Goal: Information Seeking & Learning: Check status

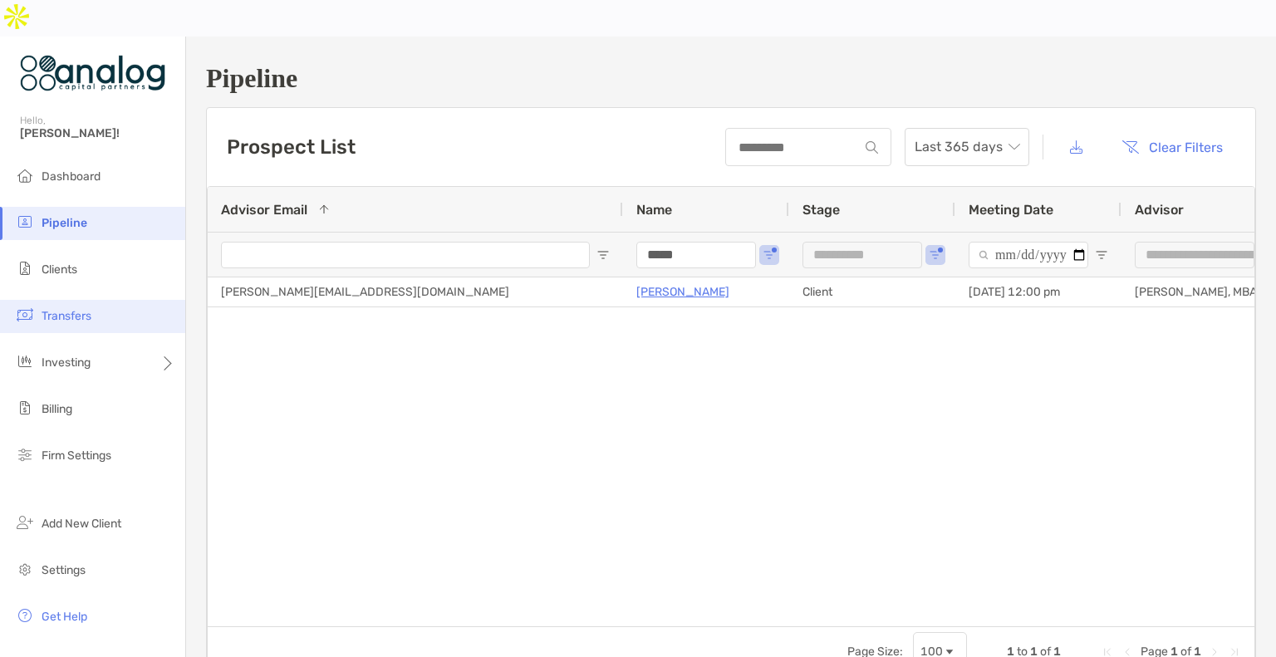
click at [60, 309] on span "Transfers" at bounding box center [67, 316] width 50 height 14
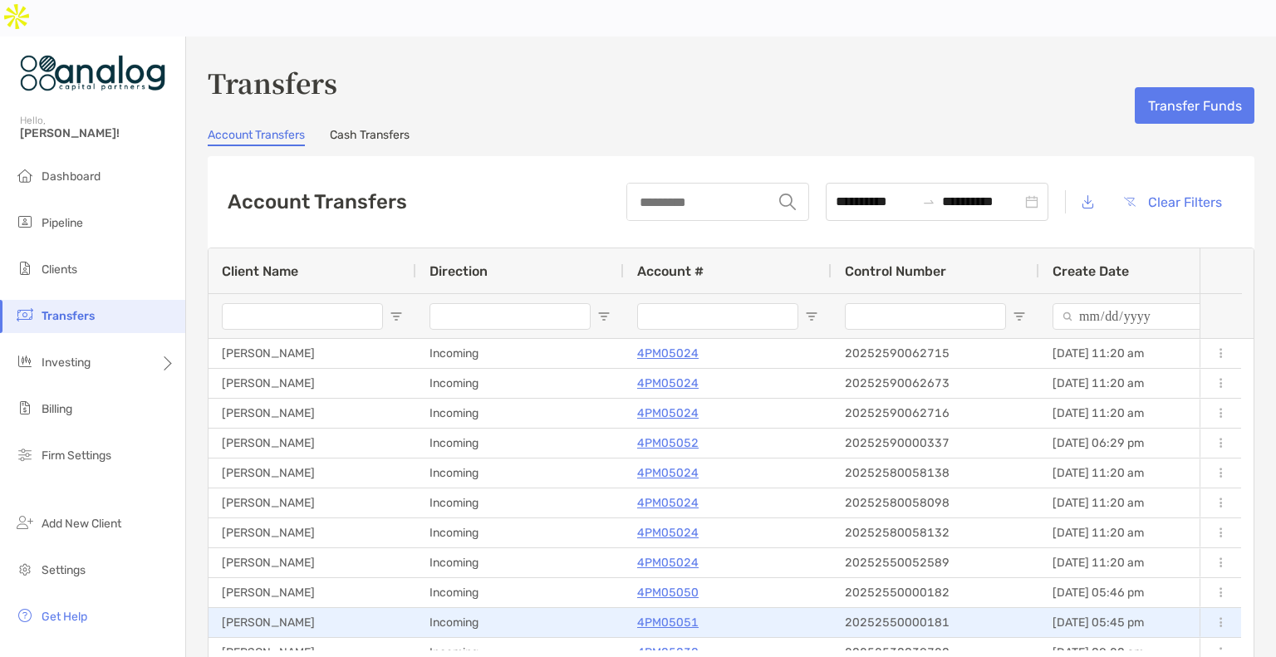
scroll to position [144, 0]
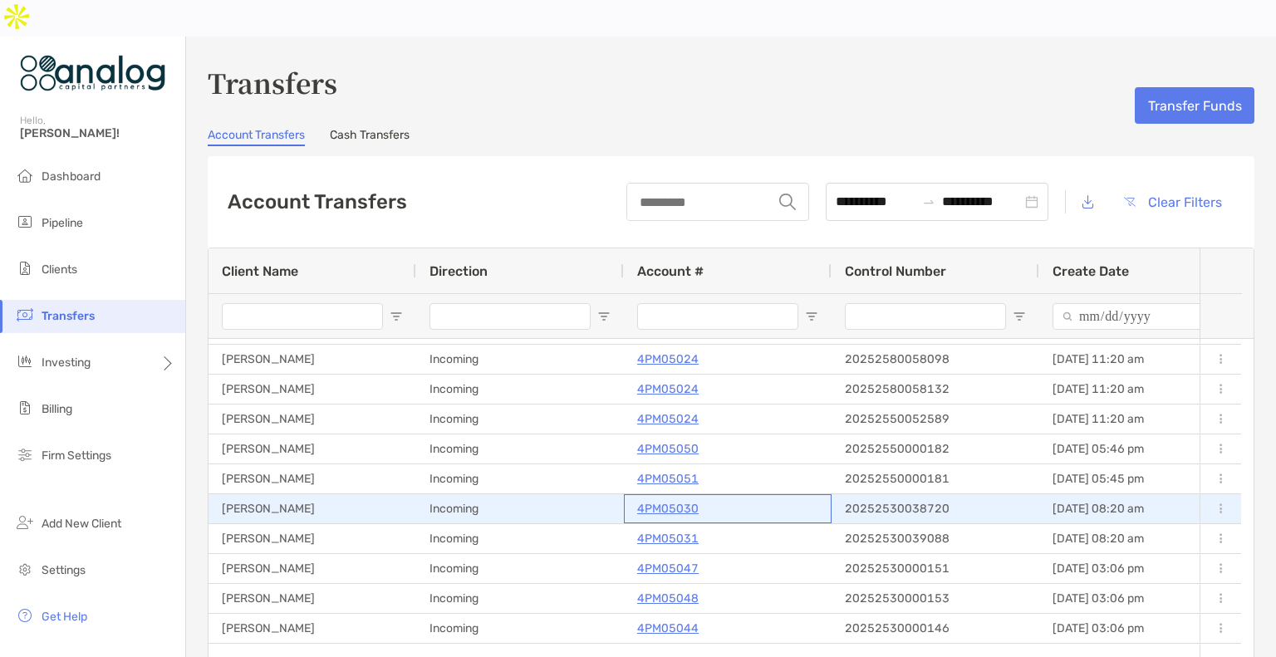
click at [661, 498] on p "4PM05030" at bounding box center [667, 508] width 61 height 21
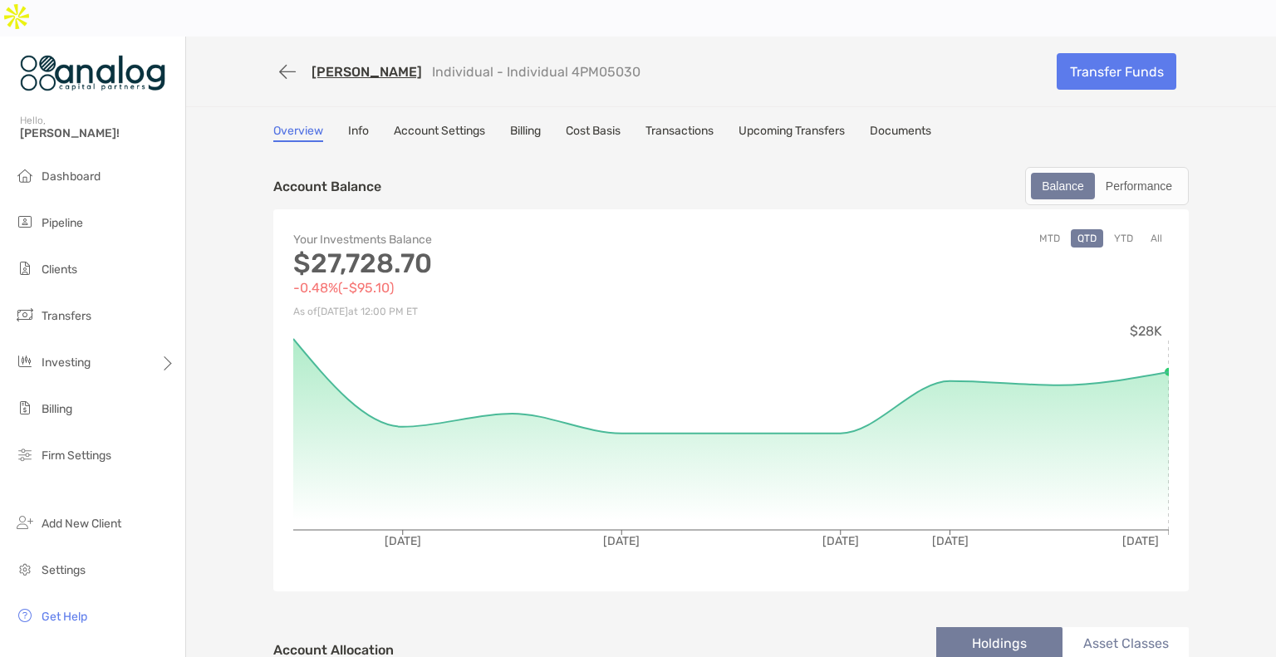
click at [359, 64] on link "Miqual Spivey" at bounding box center [366, 72] width 110 height 16
click at [53, 309] on span "Transfers" at bounding box center [67, 316] width 50 height 14
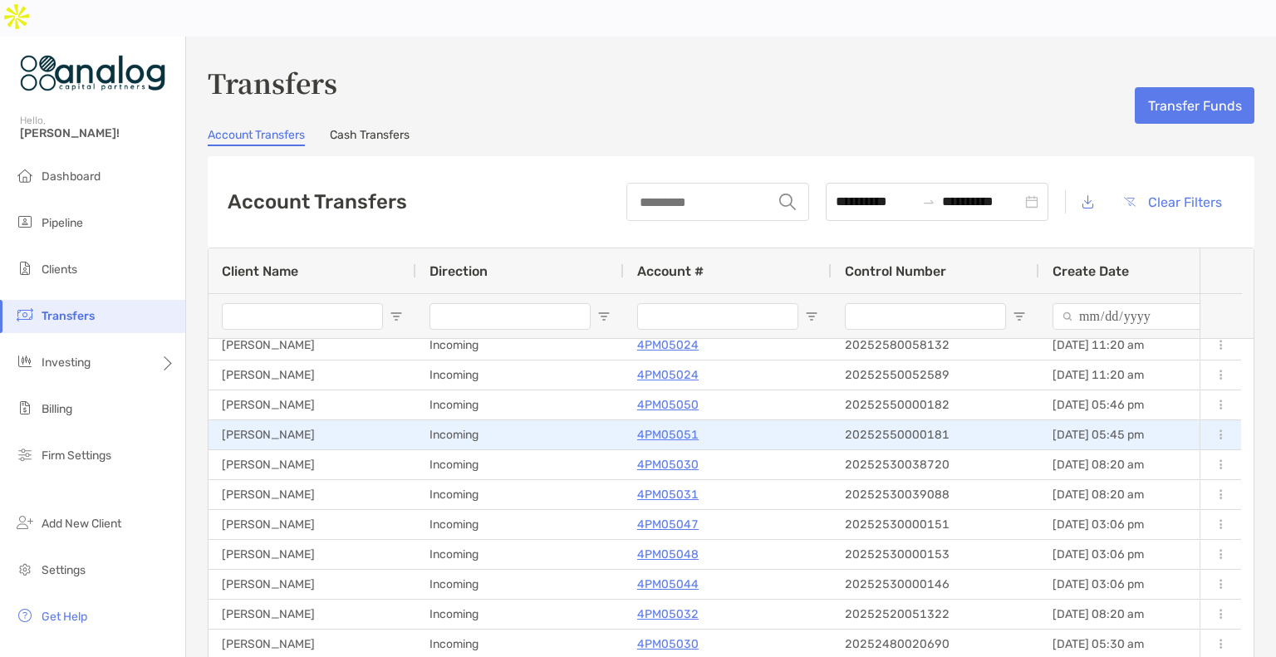
scroll to position [238, 0]
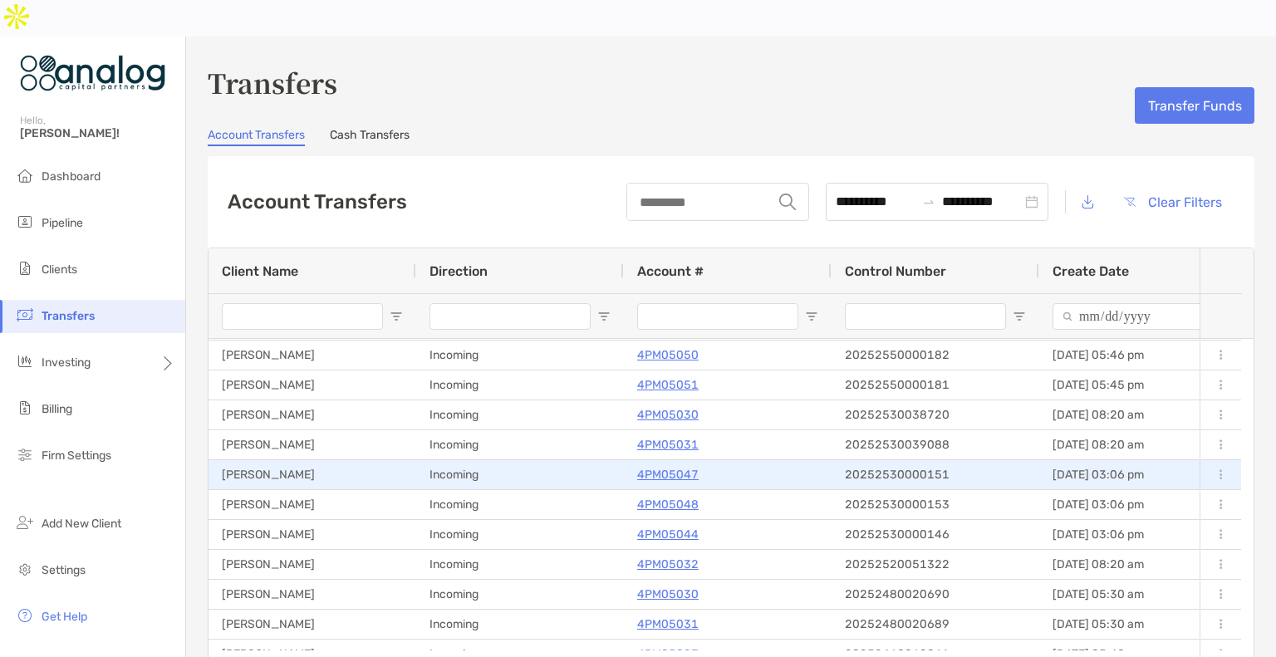
click at [665, 464] on p "4PM05047" at bounding box center [667, 474] width 61 height 21
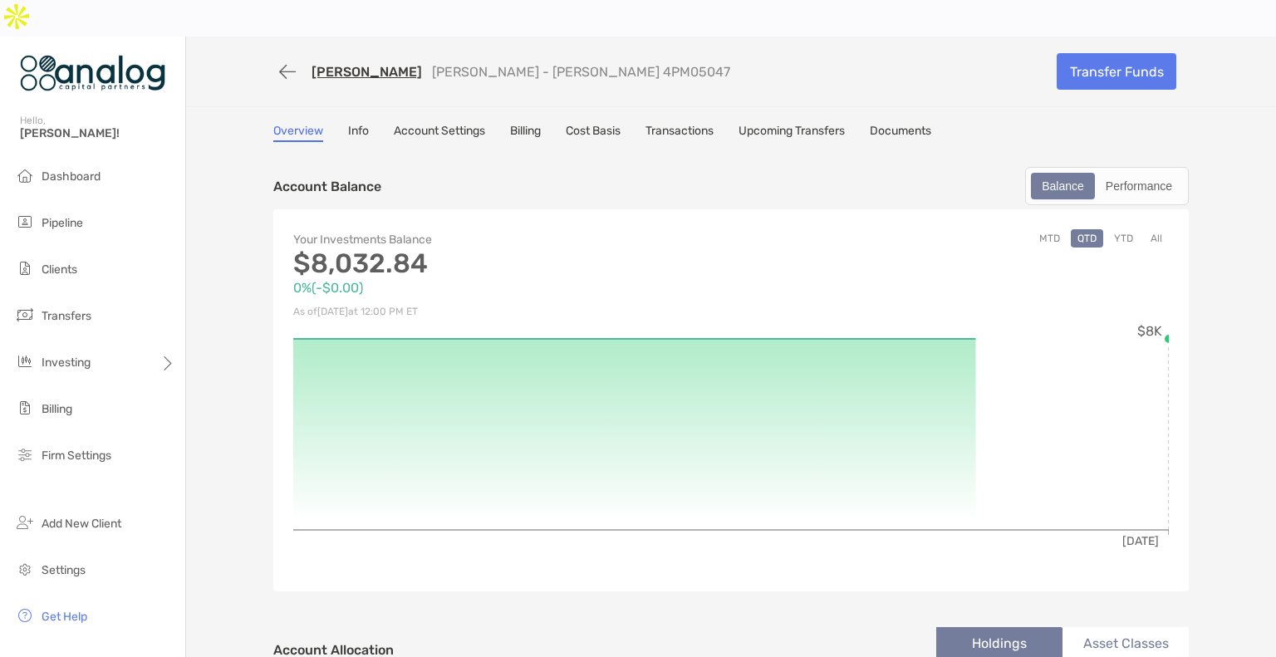
click at [325, 64] on link "Byron Michael" at bounding box center [366, 72] width 110 height 16
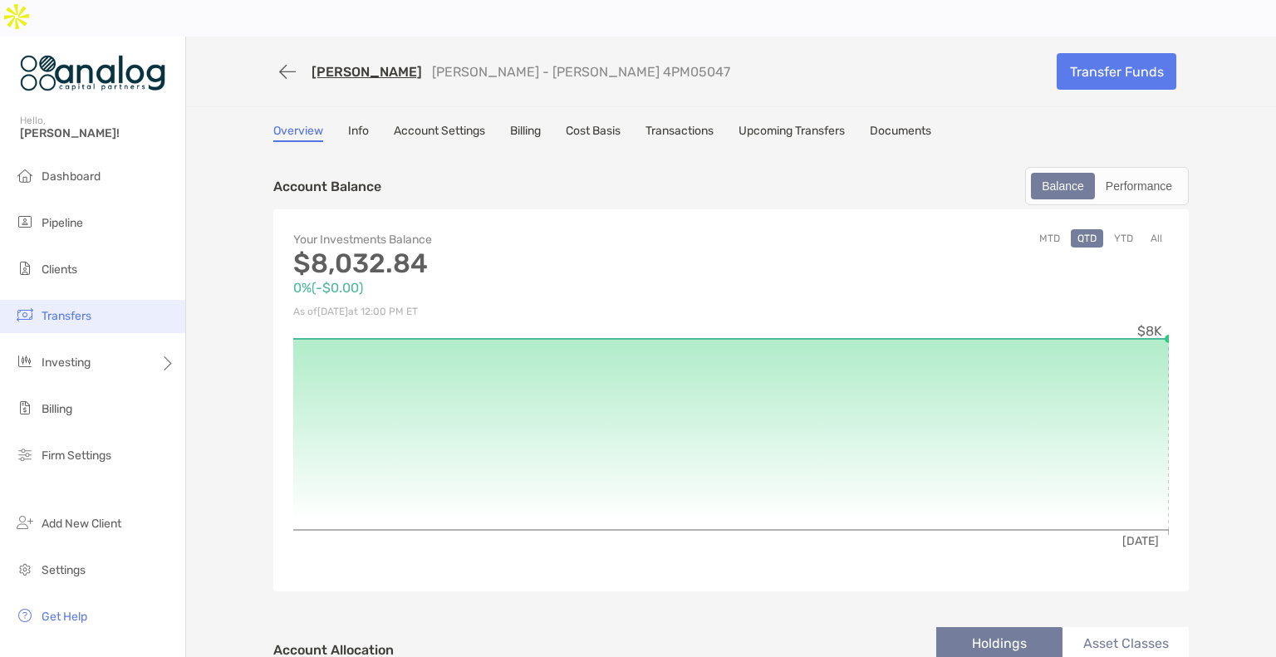
click at [75, 309] on span "Transfers" at bounding box center [67, 316] width 50 height 14
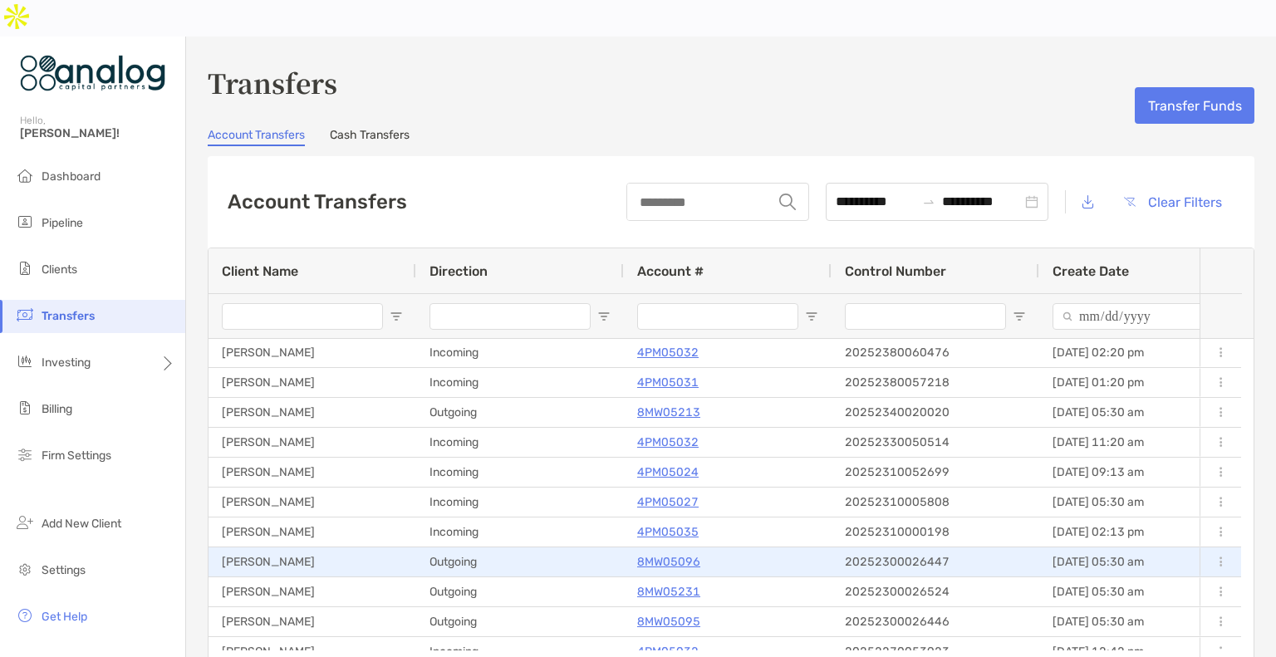
scroll to position [698, 0]
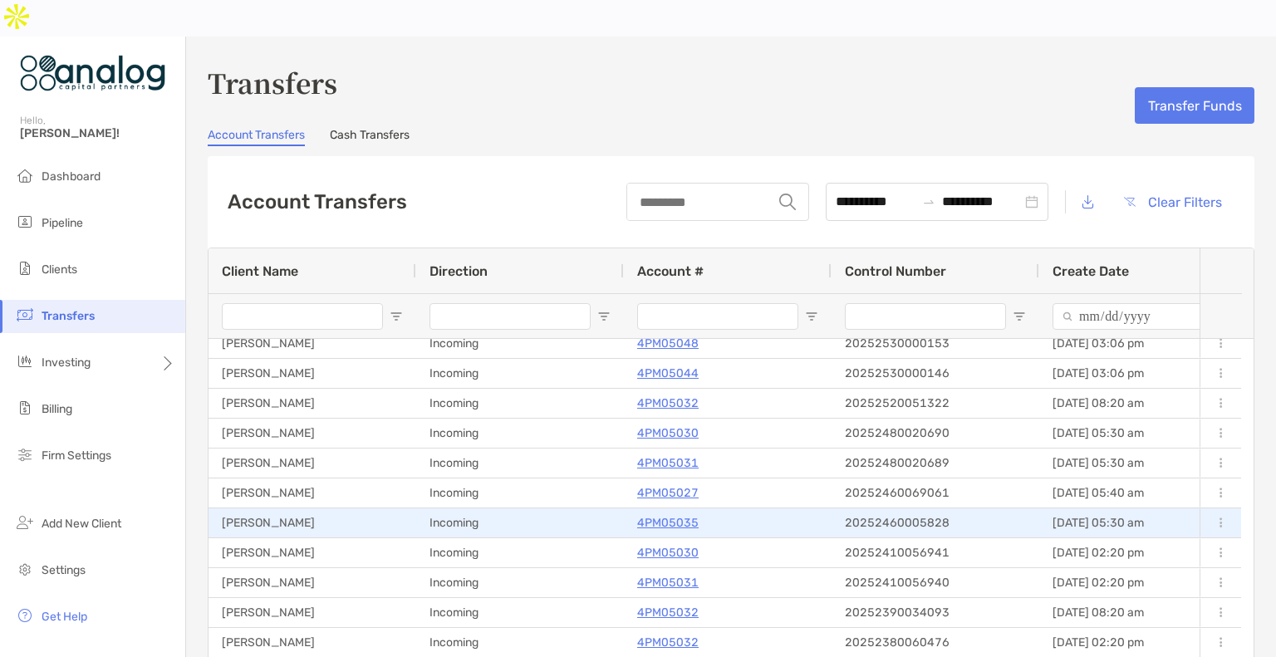
click at [673, 512] on p "4PM05035" at bounding box center [667, 522] width 61 height 21
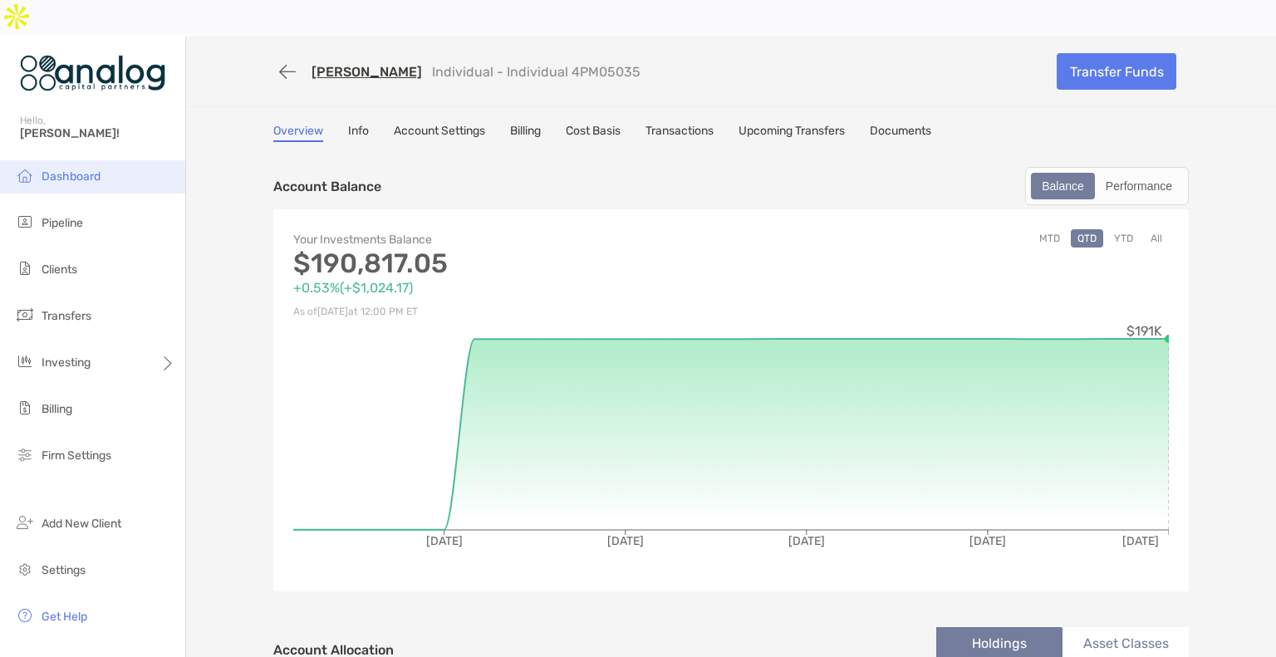
click at [43, 169] on span "Dashboard" at bounding box center [71, 176] width 59 height 14
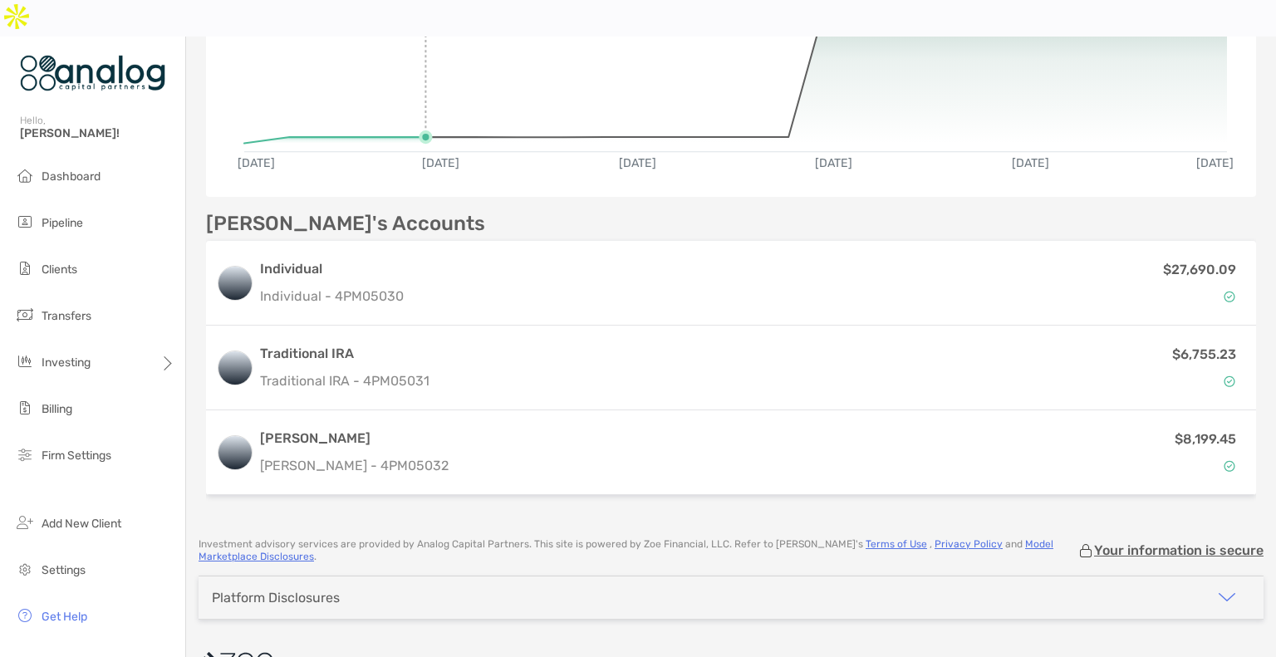
scroll to position [384, 0]
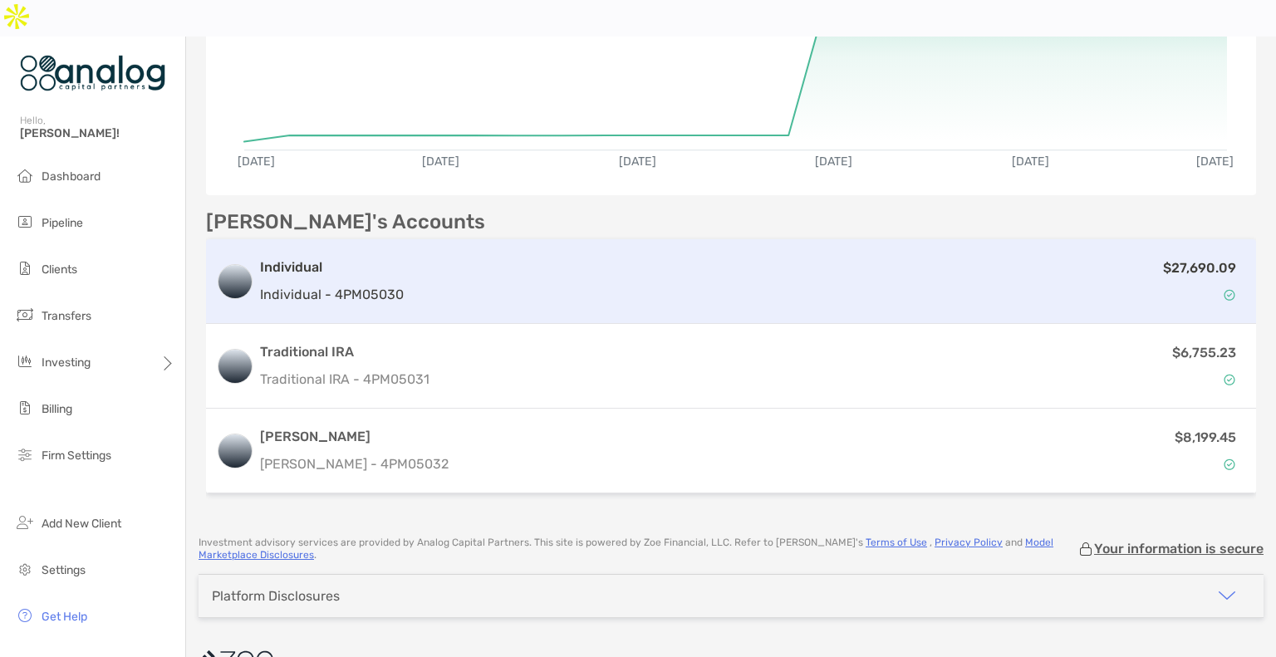
click at [429, 257] on div "$27,690.09" at bounding box center [827, 281] width 835 height 48
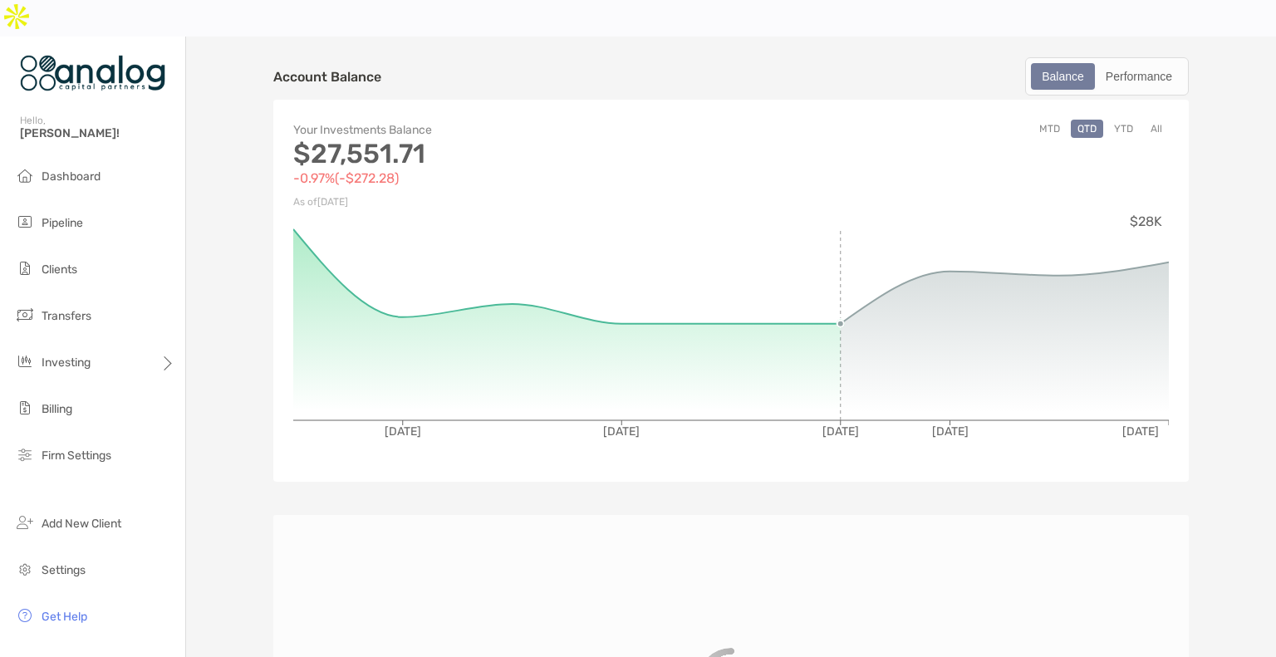
scroll to position [459, 0]
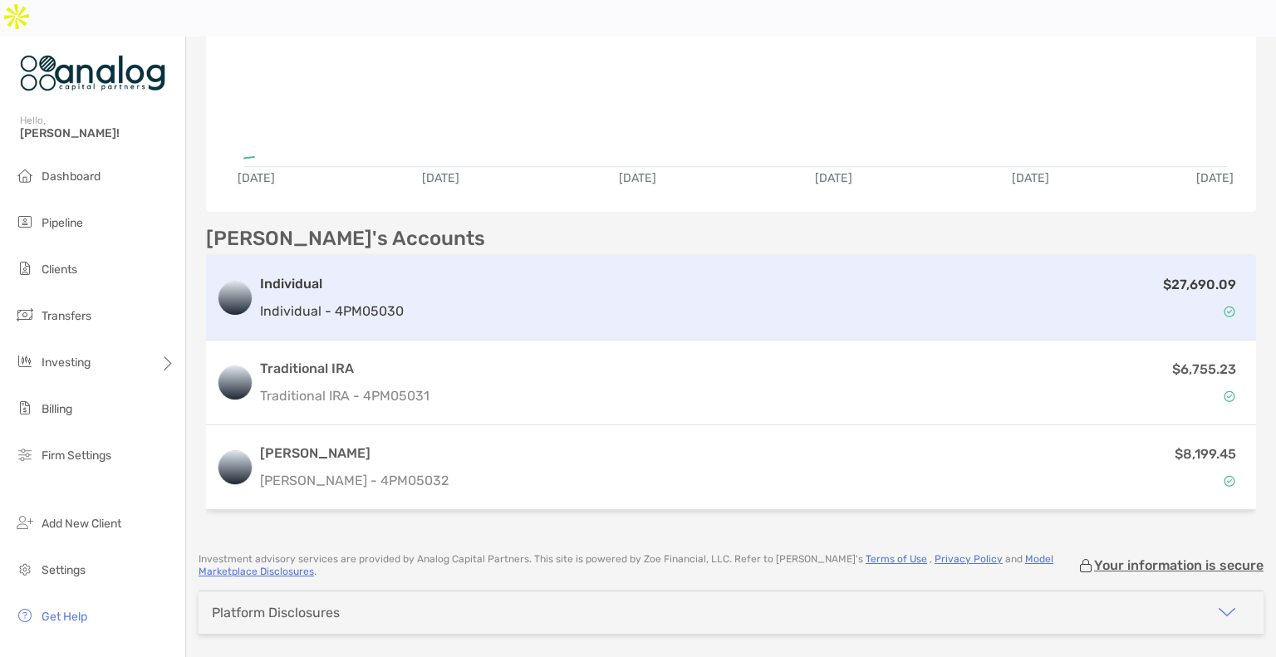
scroll to position [384, 0]
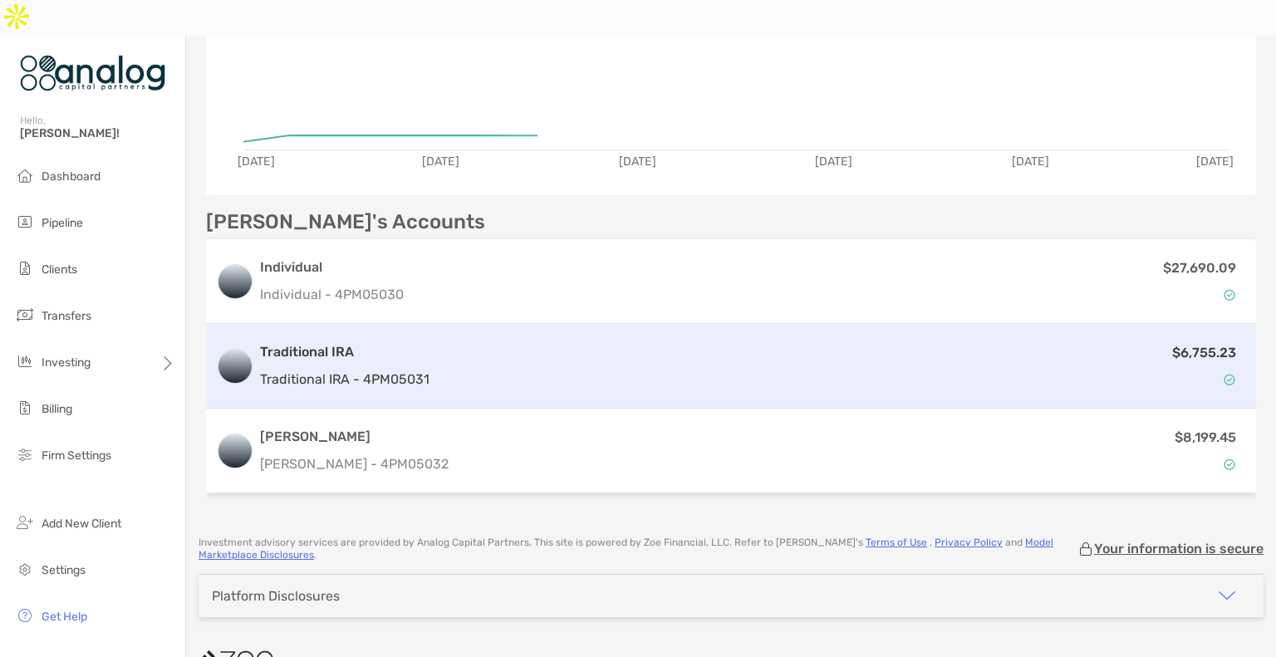
click at [670, 342] on div "$6,755.23" at bounding box center [841, 366] width 810 height 48
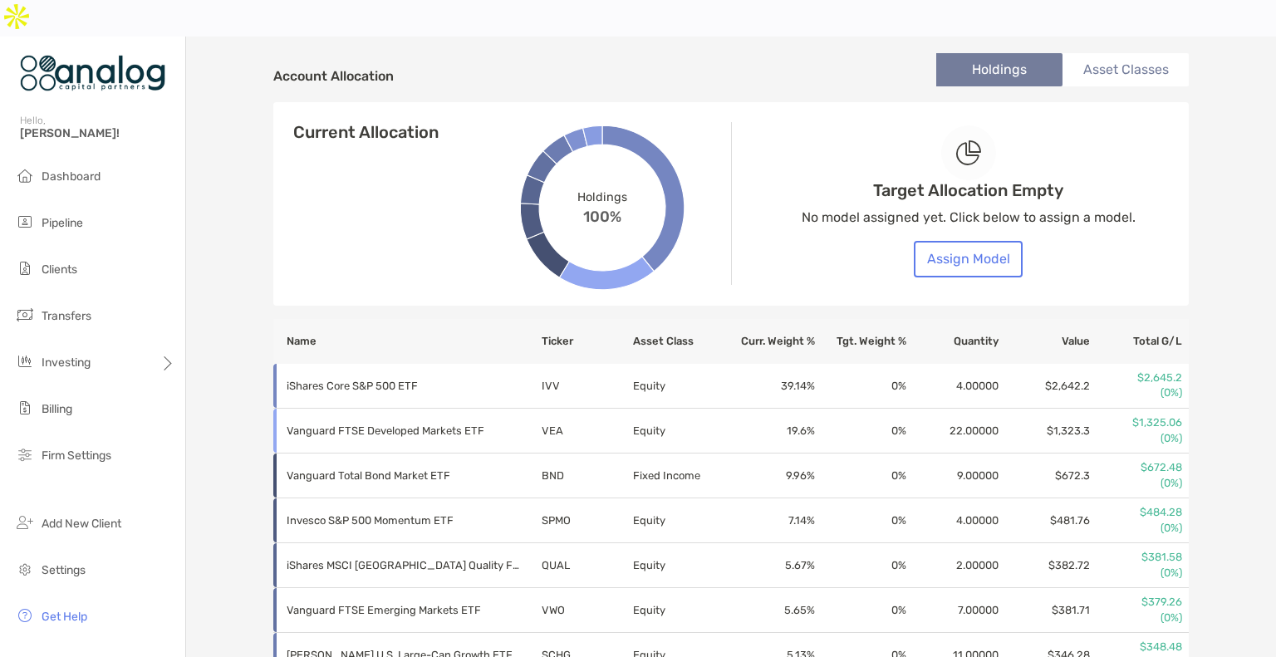
scroll to position [576, 0]
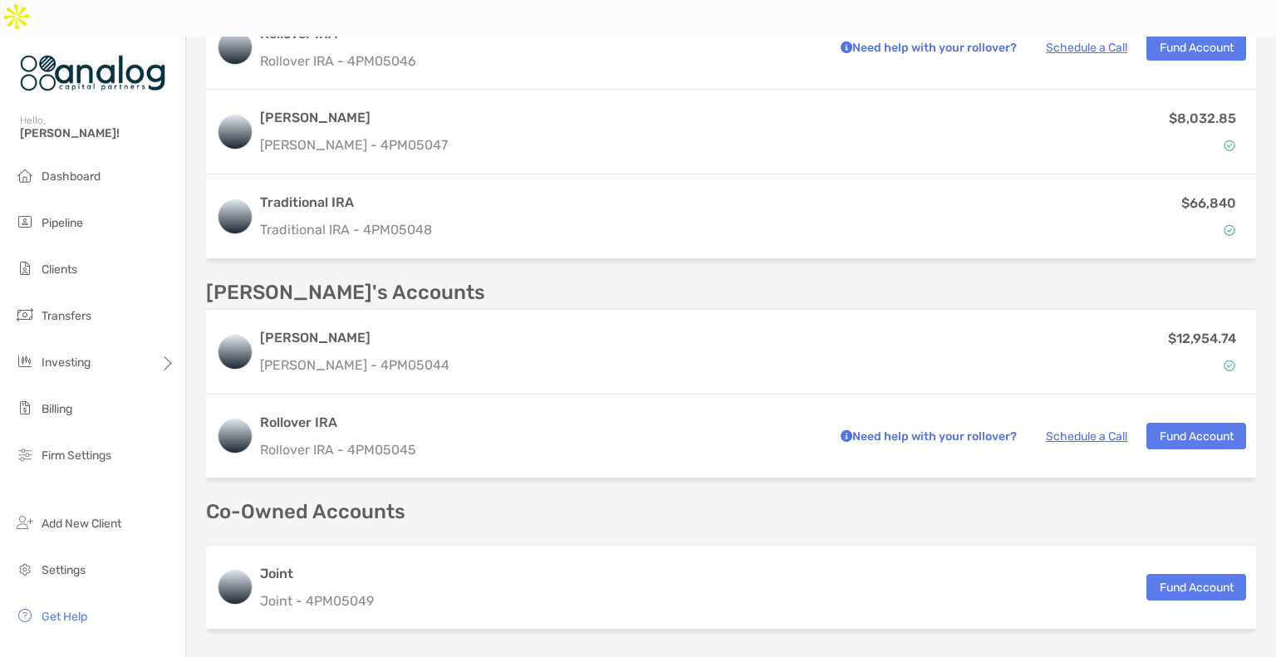
scroll to position [545, 0]
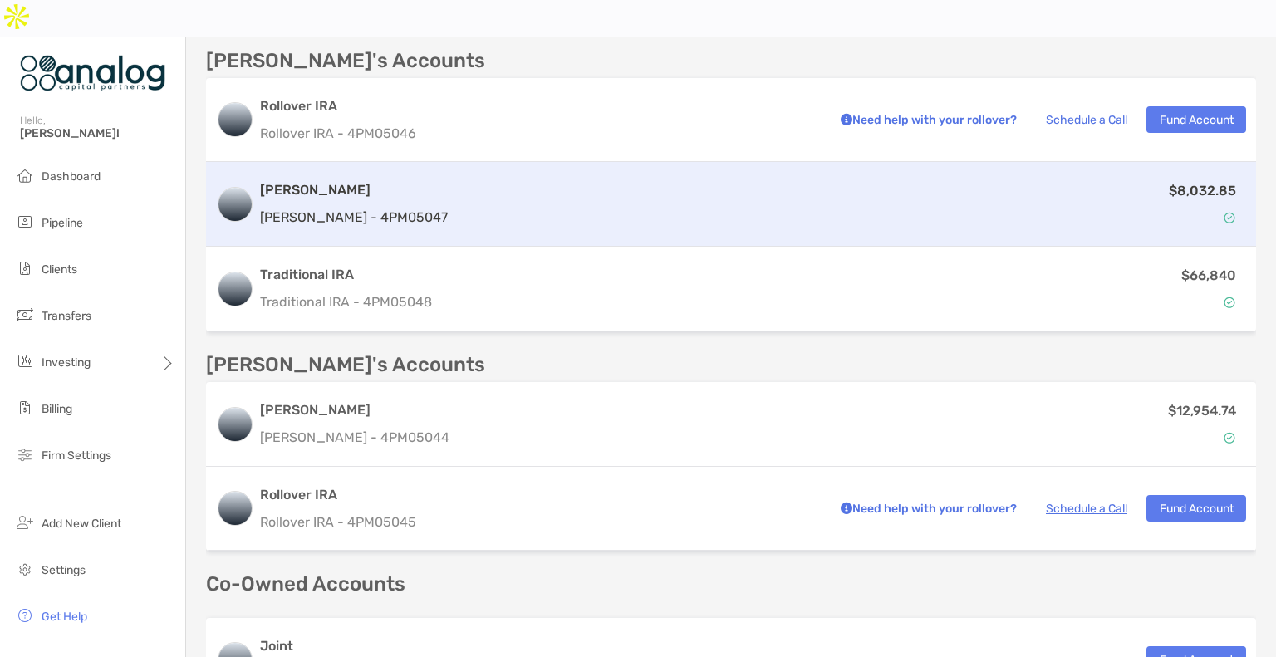
click at [745, 193] on div "Roth IRA Roth IRA - 4PM05047 $8,032.85" at bounding box center [731, 204] width 1050 height 85
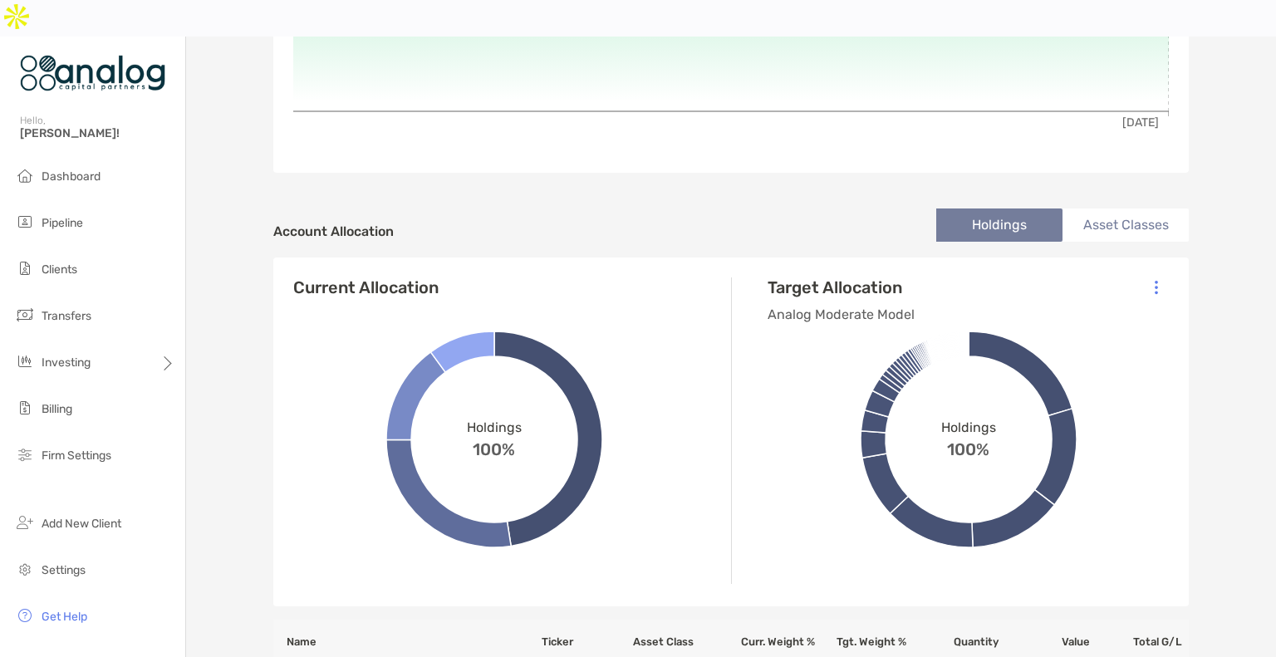
scroll to position [420, 0]
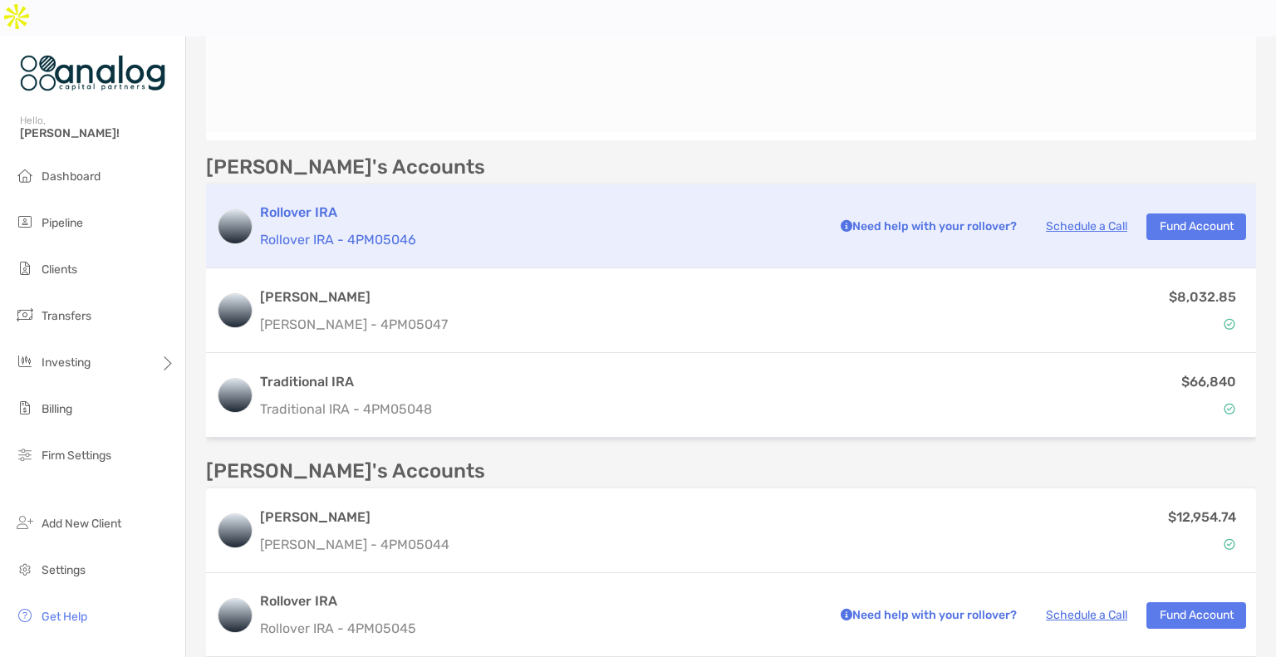
scroll to position [488, 0]
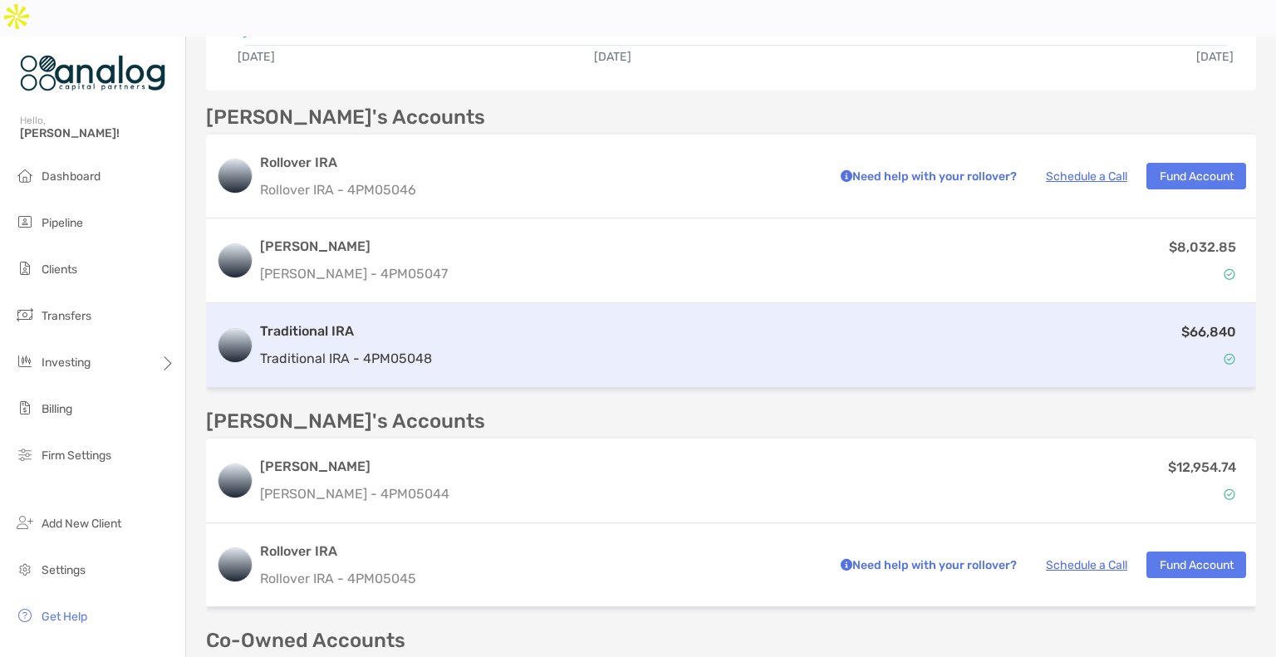
click at [651, 321] on div "$66,840" at bounding box center [842, 345] width 807 height 48
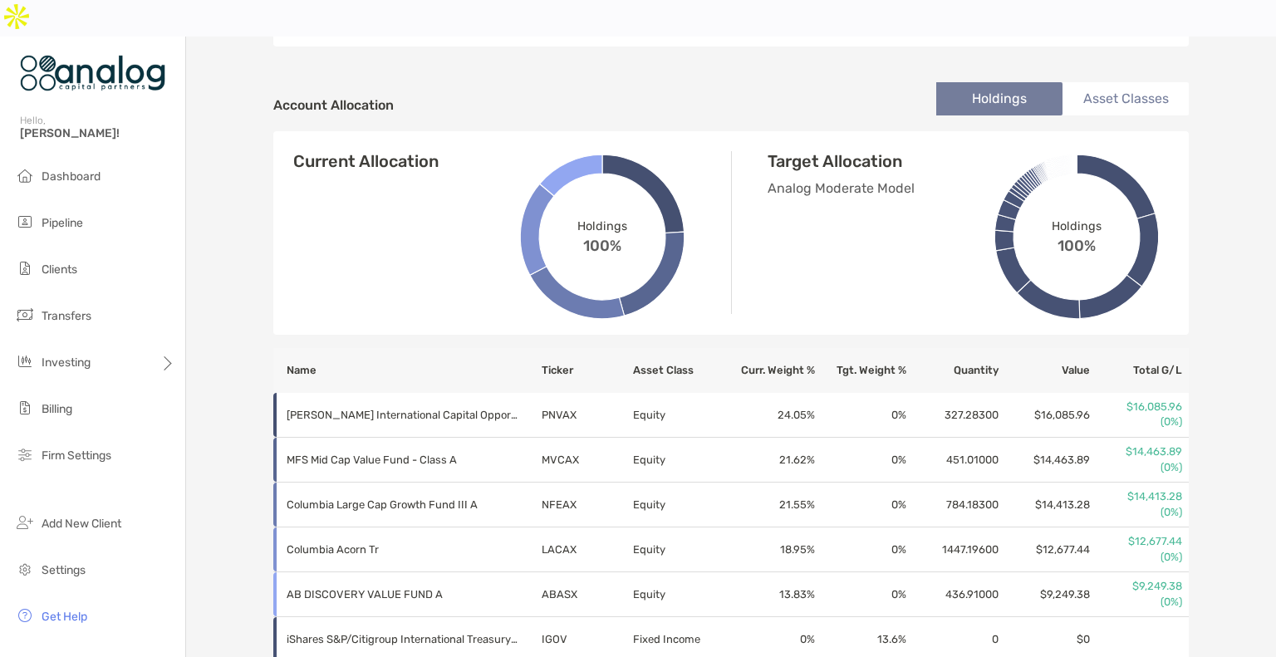
scroll to position [631, 0]
